Goal: Transaction & Acquisition: Purchase product/service

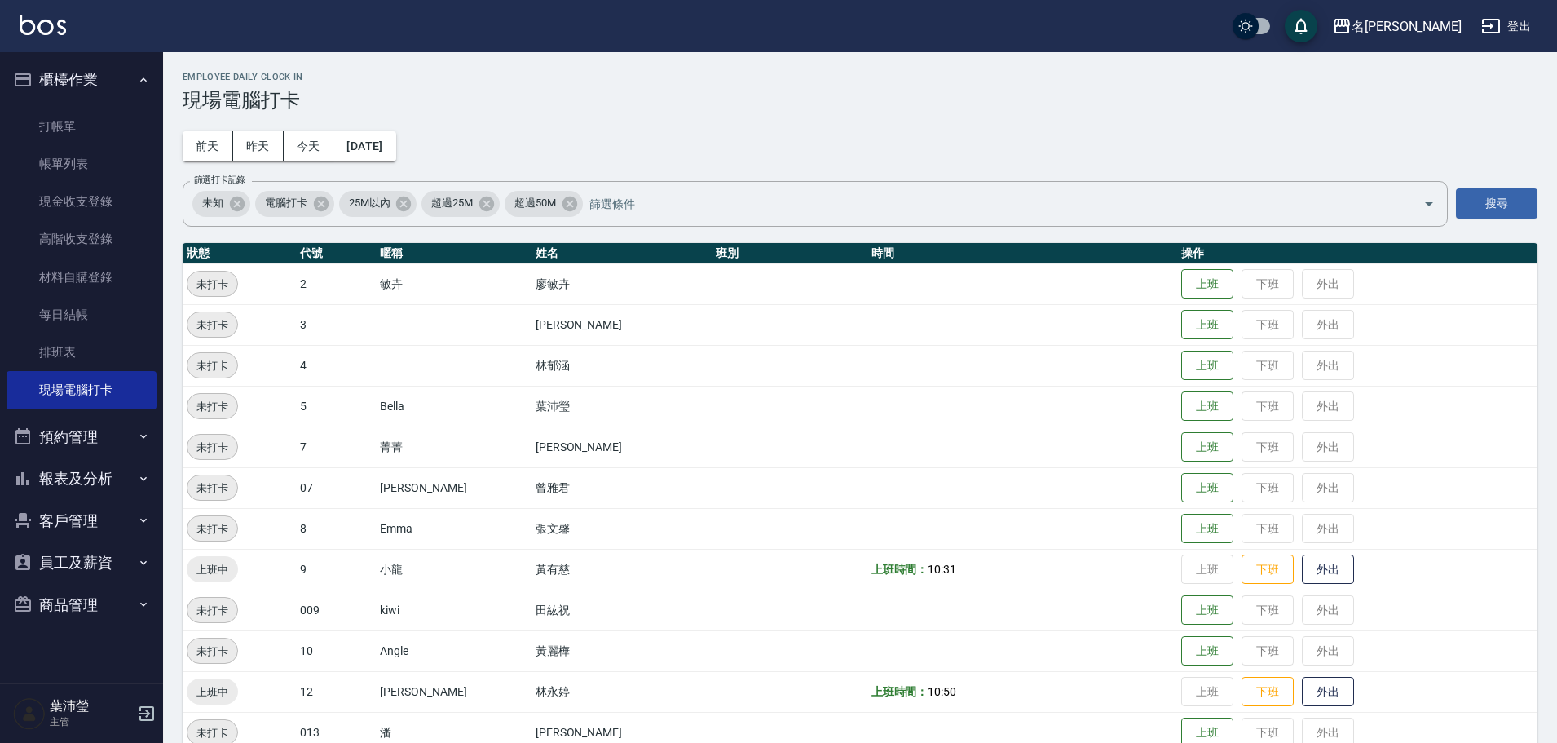
scroll to position [155, 0]
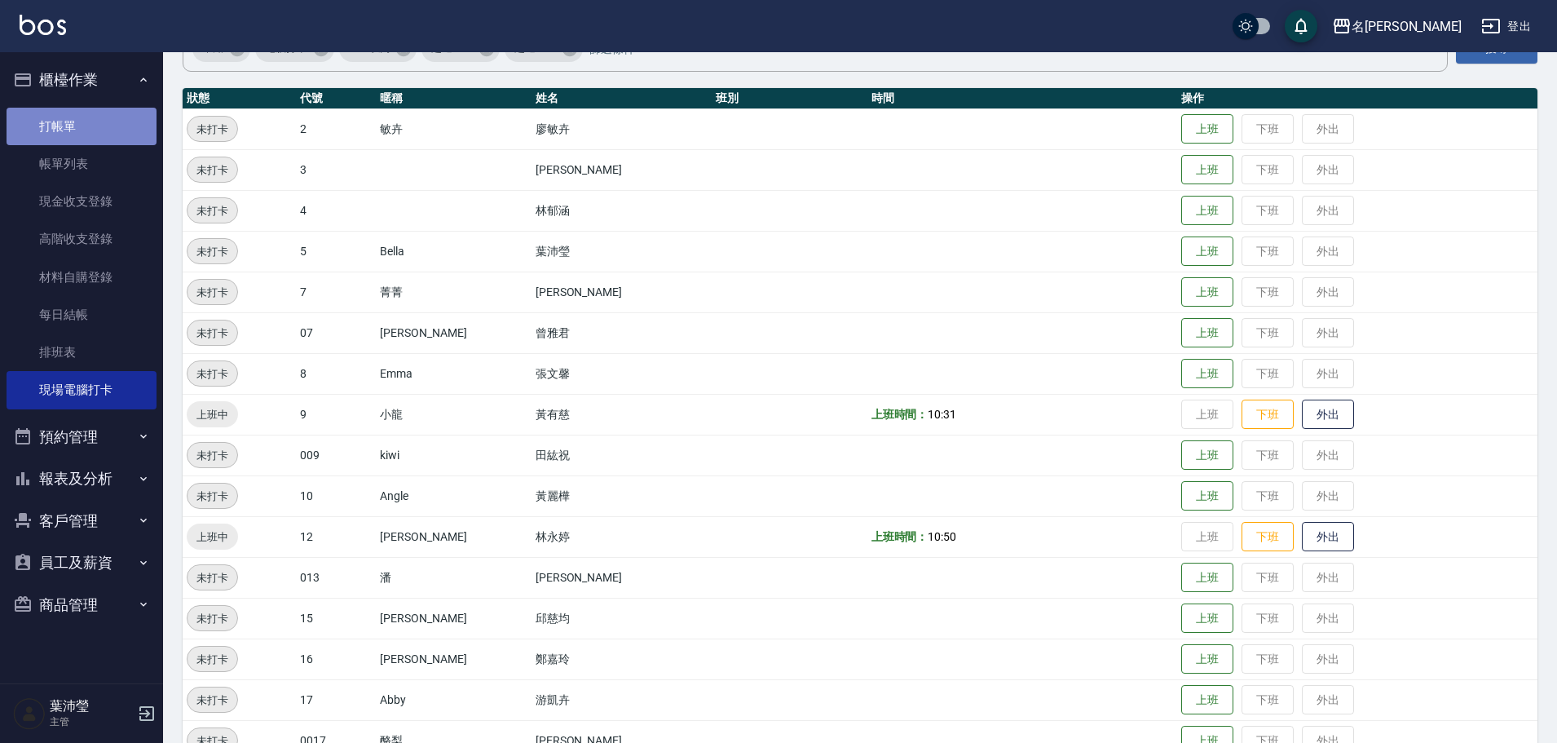
click at [61, 126] on link "打帳單" at bounding box center [82, 126] width 150 height 37
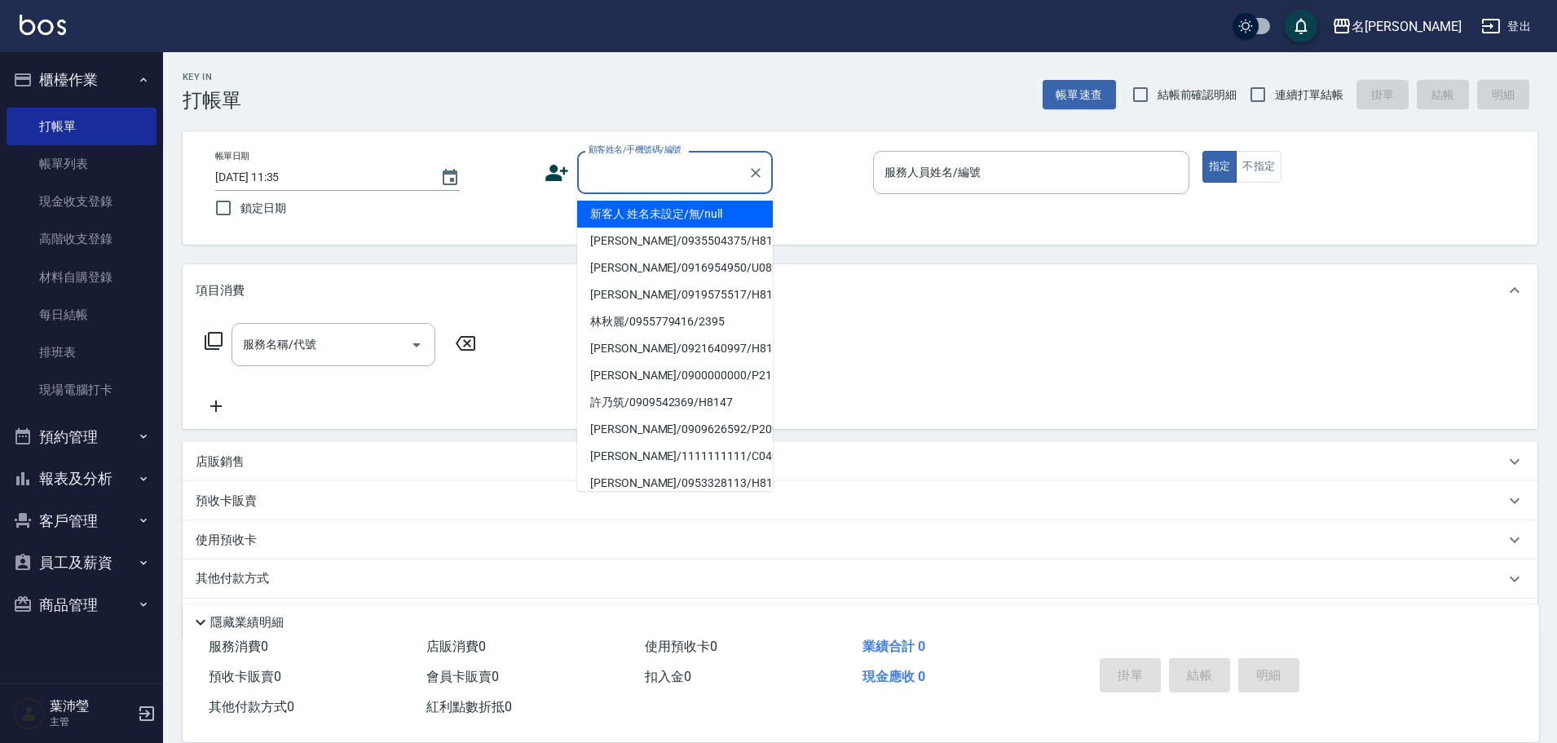
click at [607, 178] on input "顧客姓名/手機號碼/編號" at bounding box center [662, 172] width 156 height 29
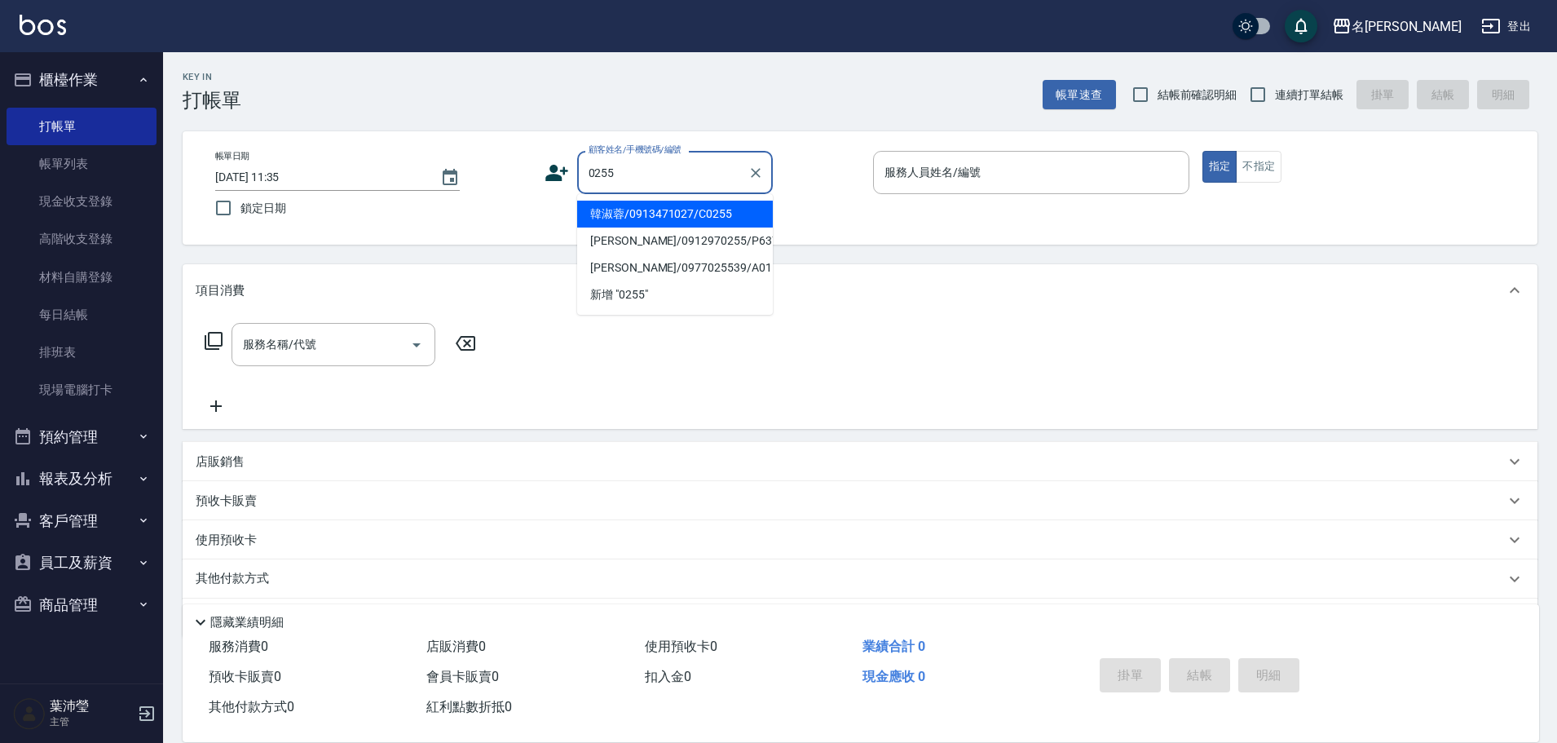
click at [628, 214] on li "韓淑蓉/0913471027/C0255" at bounding box center [675, 214] width 196 height 27
type input "韓淑蓉/0913471027/C0255"
type input "敏卉-2"
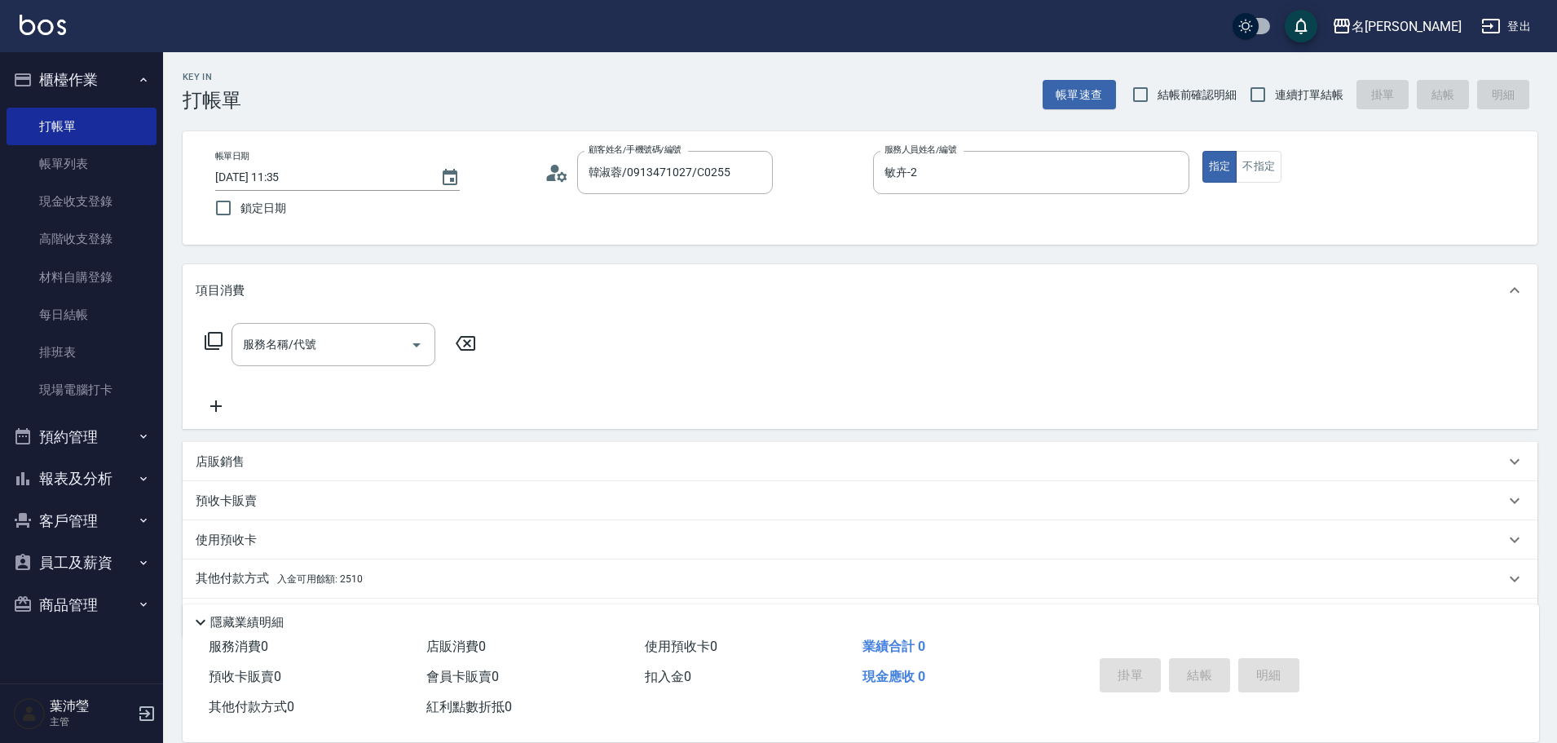
click at [210, 342] on icon at bounding box center [214, 341] width 20 height 20
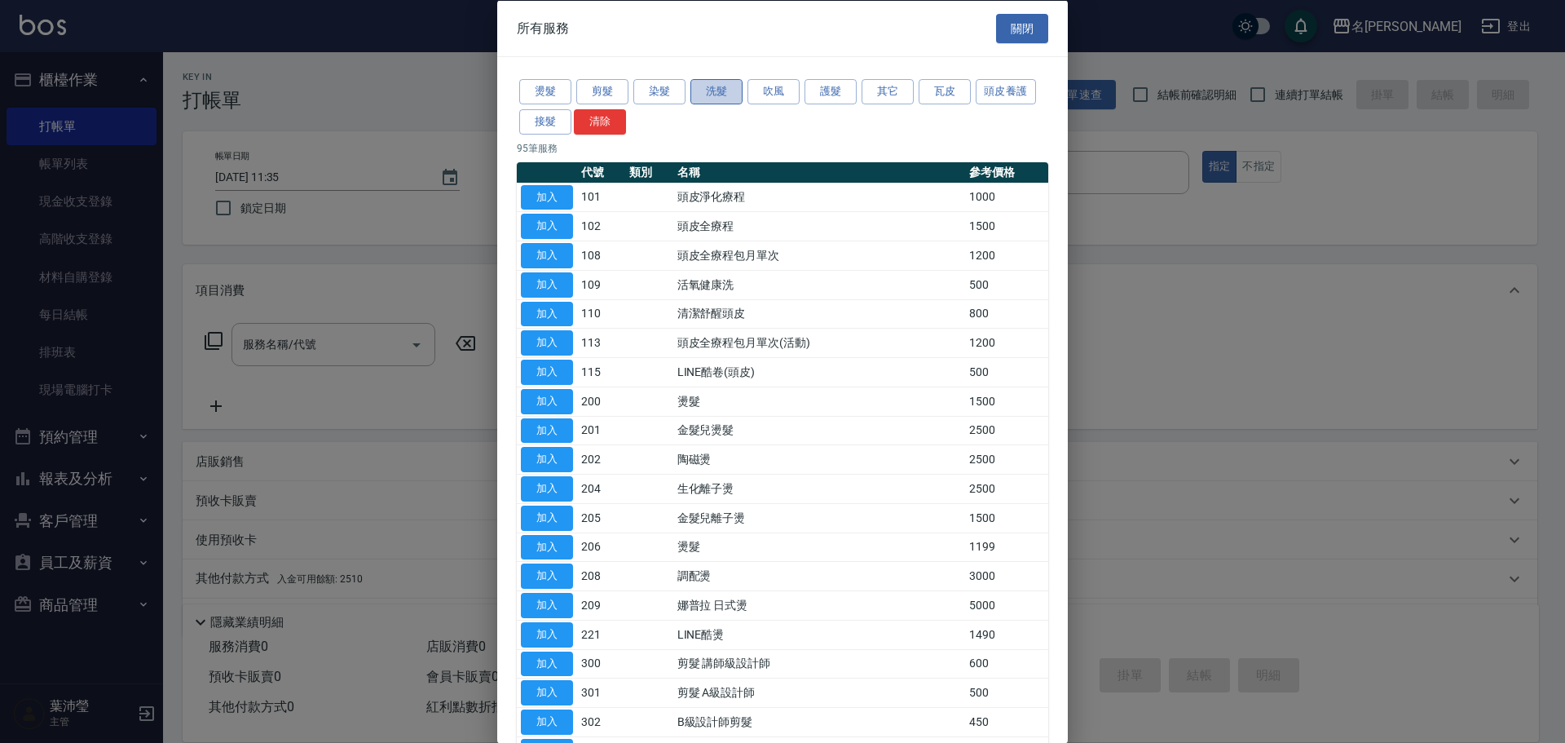
click at [705, 89] on button "洗髮" at bounding box center [716, 91] width 52 height 25
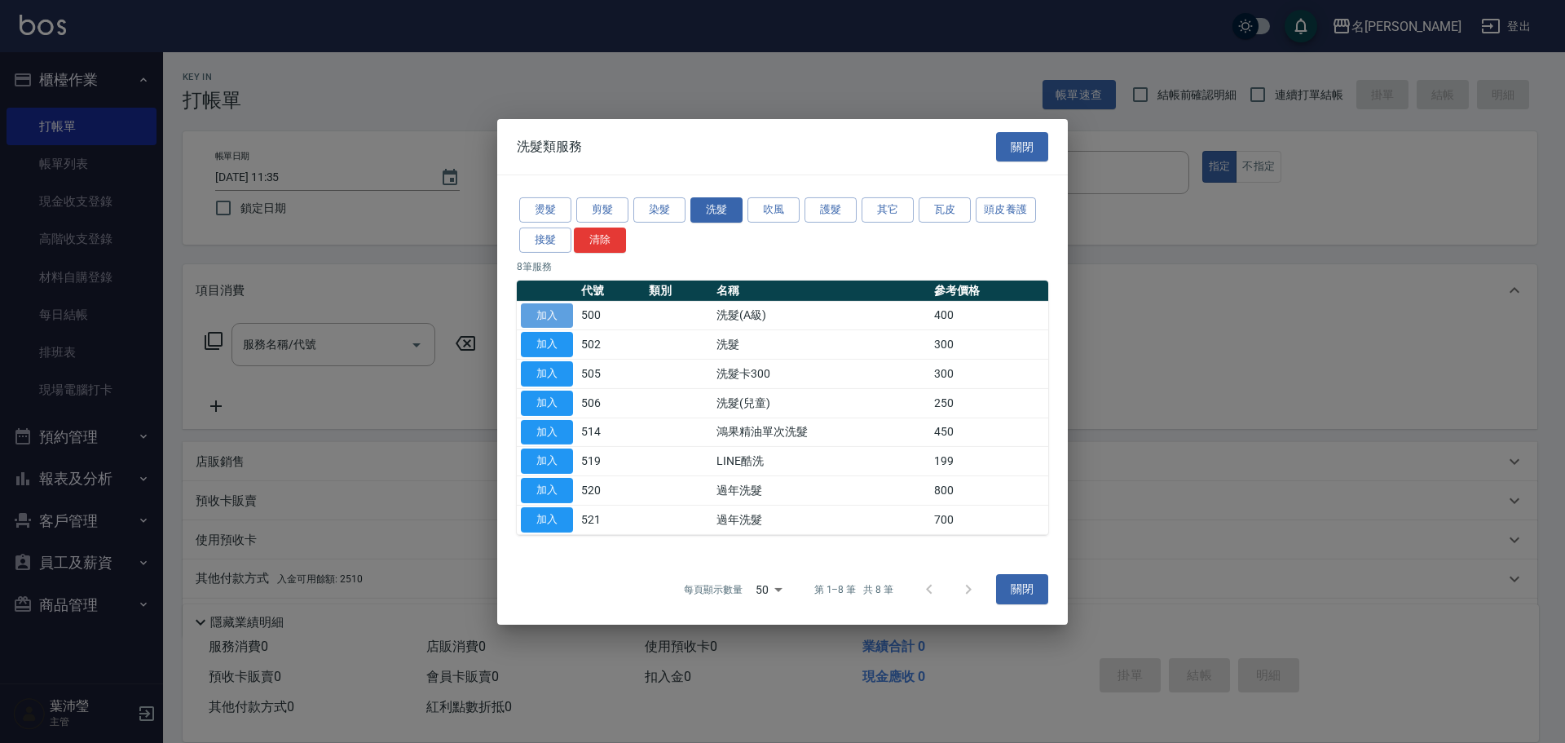
click at [540, 320] on button "加入" at bounding box center [547, 314] width 52 height 25
type input "洗髮(A級)(500)"
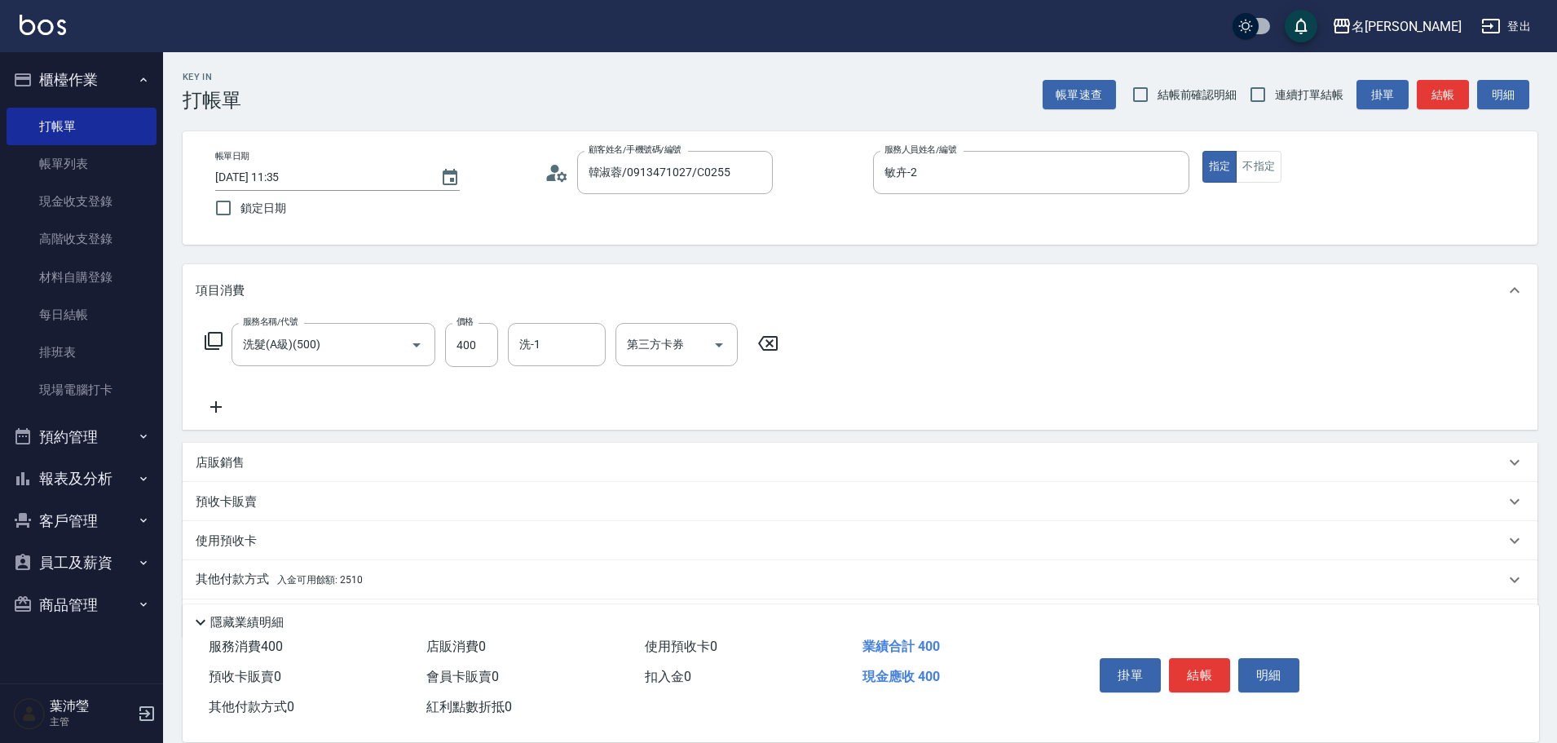
click at [250, 569] on div "其他付款方式 入金可用餘額: 2510" at bounding box center [860, 579] width 1355 height 39
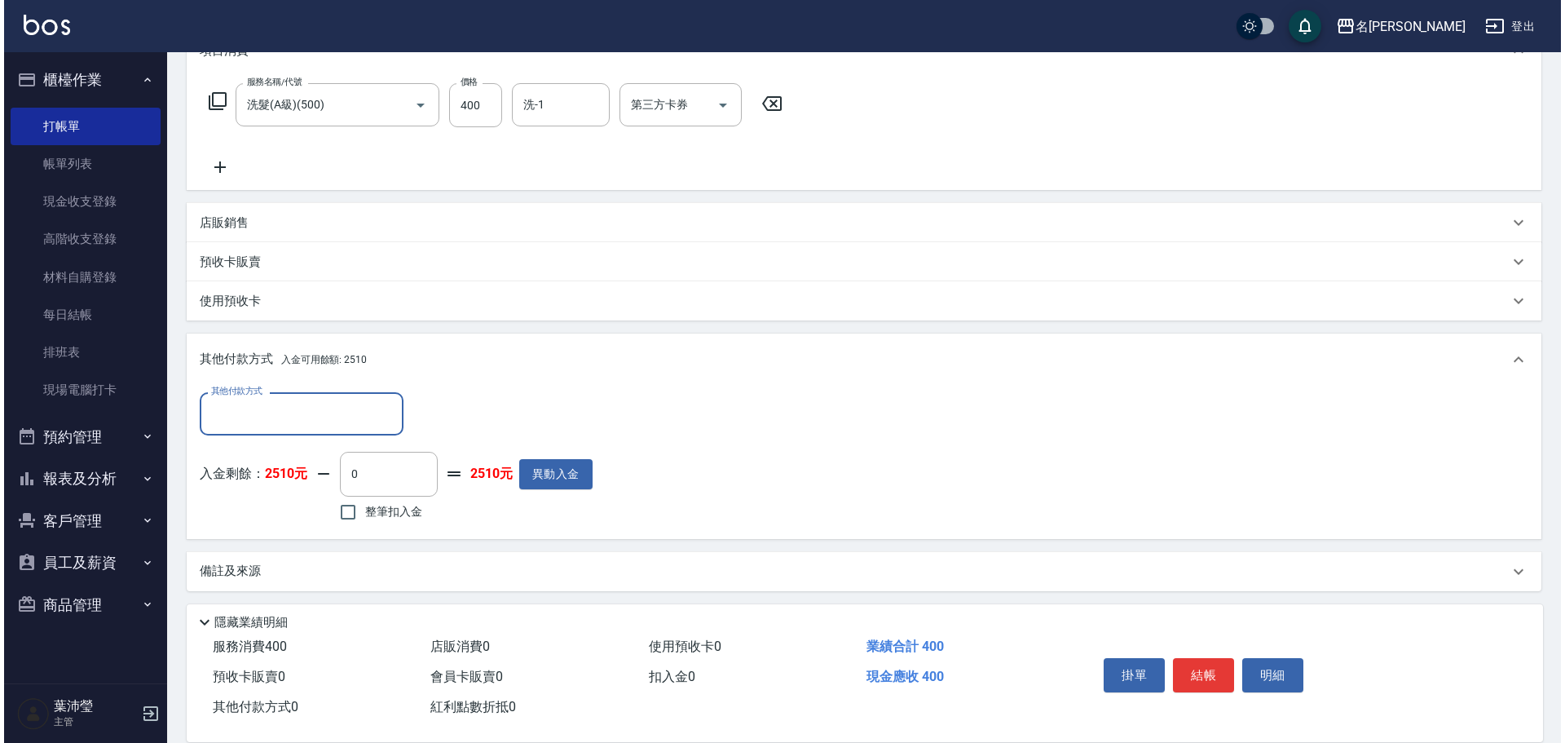
scroll to position [245, 0]
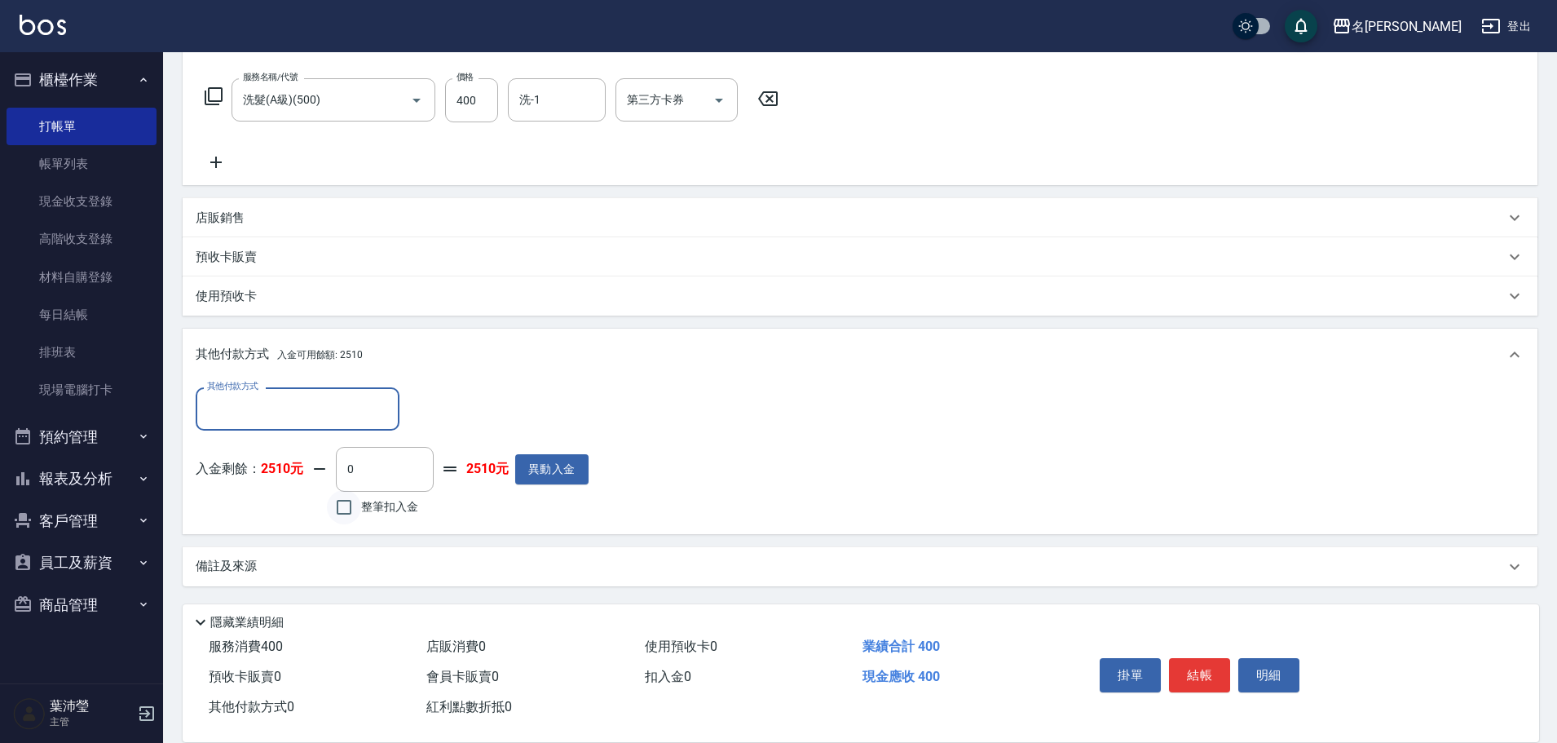
click at [349, 506] on input "整筆扣入金" at bounding box center [344, 507] width 34 height 34
checkbox input "true"
type input "400"
click at [1259, 669] on button "明細" at bounding box center [1268, 675] width 61 height 34
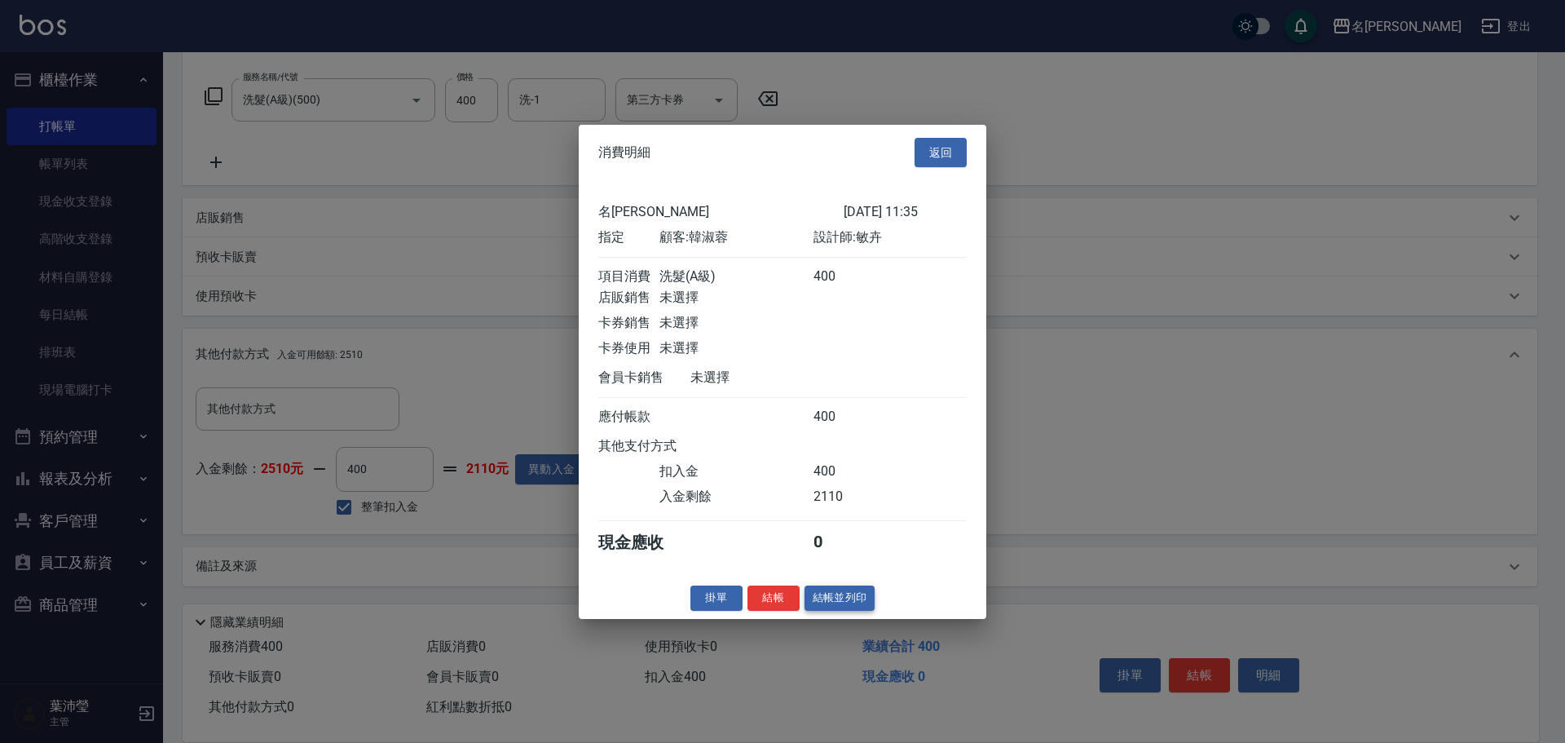
click at [854, 610] on button "結帳並列印" at bounding box center [839, 597] width 71 height 25
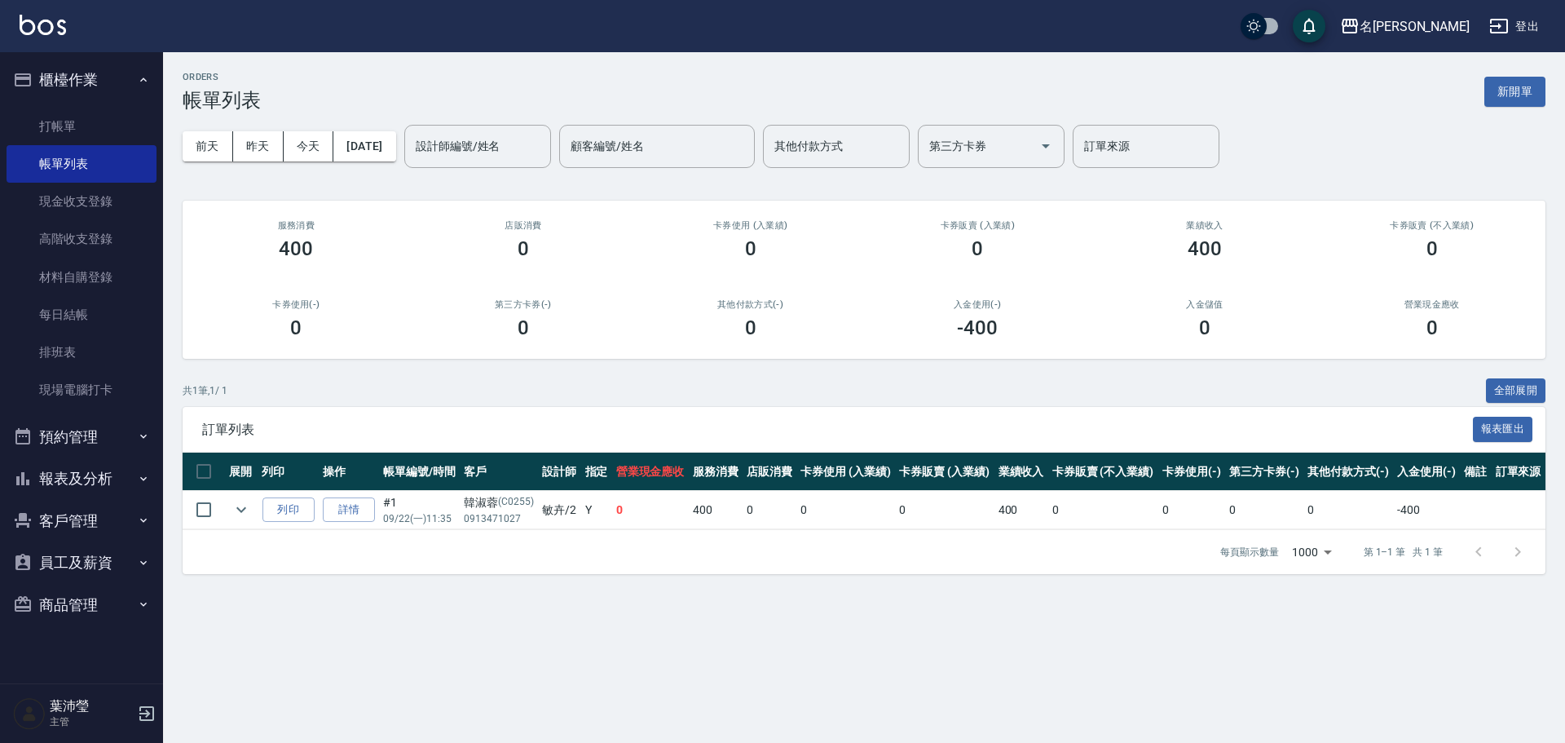
drag, startPoint x: 152, startPoint y: 0, endPoint x: 595, endPoint y: 94, distance: 452.4
click at [595, 94] on div "ORDERS 帳單列表 新開單" at bounding box center [864, 92] width 1363 height 40
